Goal: Task Accomplishment & Management: Use online tool/utility

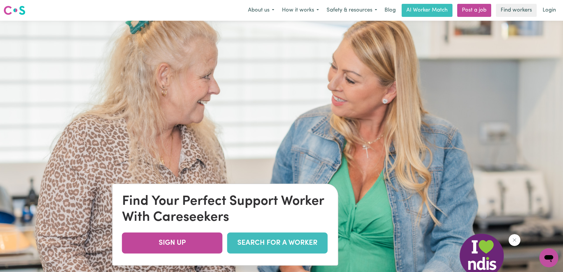
click at [271, 245] on link "SEARCH FOR A WORKER" at bounding box center [277, 242] width 101 height 21
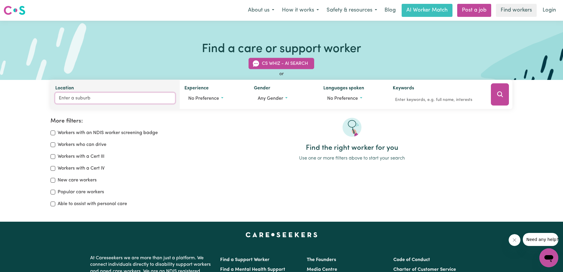
click at [82, 98] on input "Location" at bounding box center [115, 98] width 120 height 11
type input "2064"
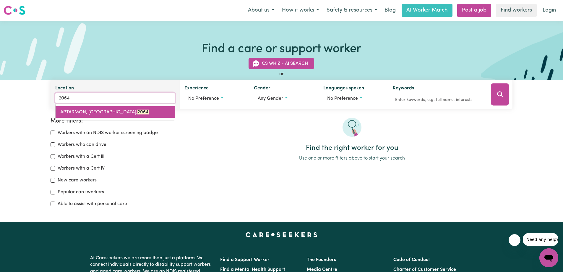
click at [114, 111] on span "ARTARMON, [GEOGRAPHIC_DATA], 2064" at bounding box center [104, 112] width 88 height 5
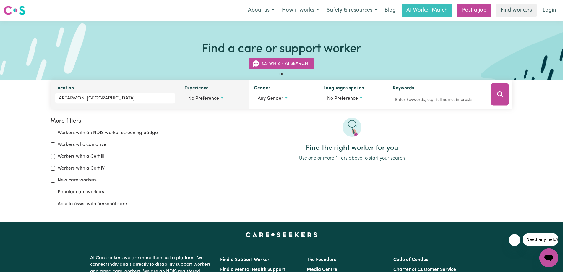
click at [202, 100] on span "No preference" at bounding box center [203, 98] width 31 height 5
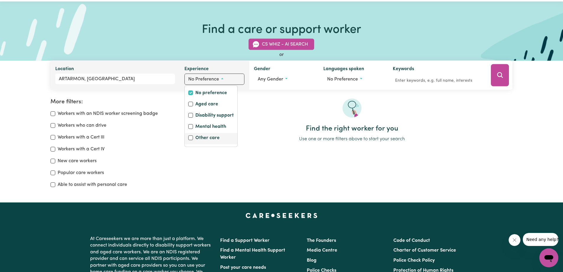
scroll to position [30, 0]
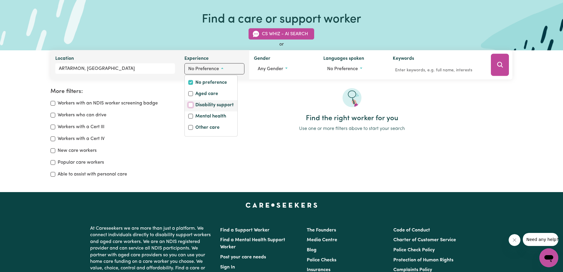
click at [190, 106] on input "Disability support" at bounding box center [190, 105] width 5 height 5
checkbox input "true"
checkbox input "false"
click at [262, 109] on div at bounding box center [351, 101] width 321 height 26
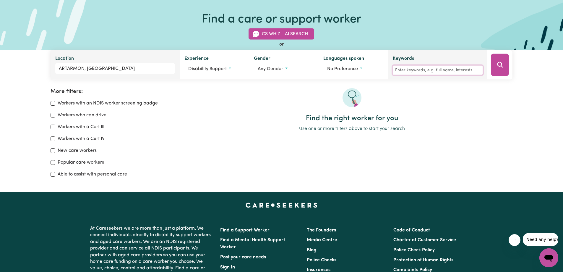
click at [469, 69] on input "Keywords" at bounding box center [438, 70] width 90 height 9
type input "asd music"
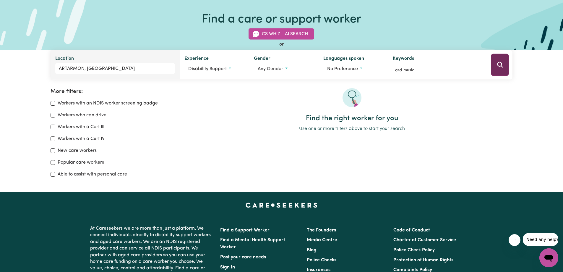
click at [498, 65] on icon "Search" at bounding box center [500, 64] width 7 height 7
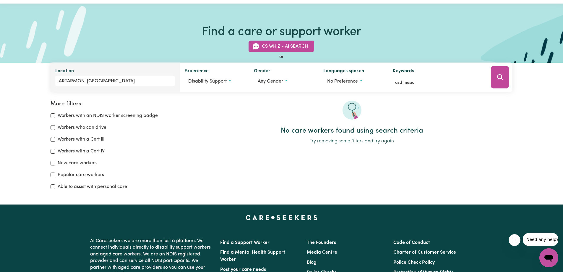
scroll to position [10, 0]
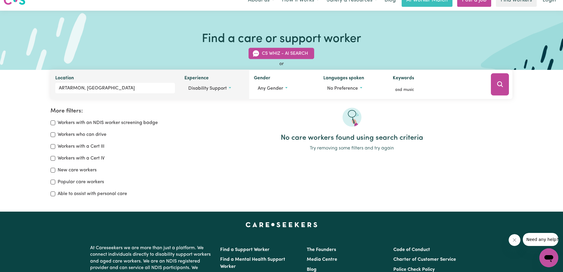
click at [219, 91] on span "Disability support" at bounding box center [207, 88] width 38 height 5
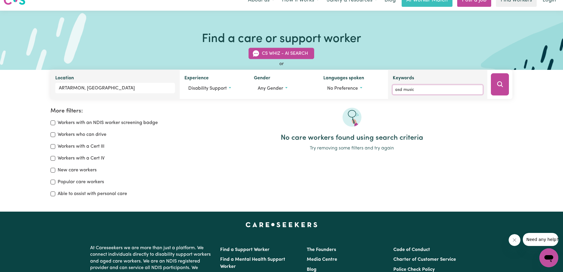
click at [404, 89] on input "asd music" at bounding box center [438, 89] width 90 height 9
click at [404, 90] on input "asd music" at bounding box center [438, 89] width 90 height 9
click at [502, 87] on icon "Search" at bounding box center [500, 84] width 7 height 7
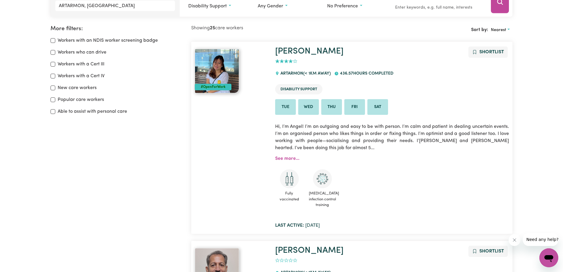
scroll to position [99, 0]
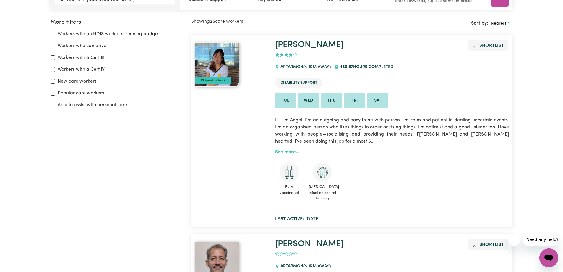
click at [292, 152] on link "See more..." at bounding box center [287, 152] width 24 height 5
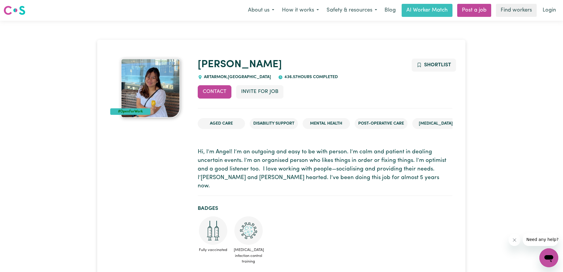
click at [150, 92] on img at bounding box center [150, 88] width 59 height 59
click at [163, 88] on img at bounding box center [150, 88] width 59 height 59
